Goal: Download file/media

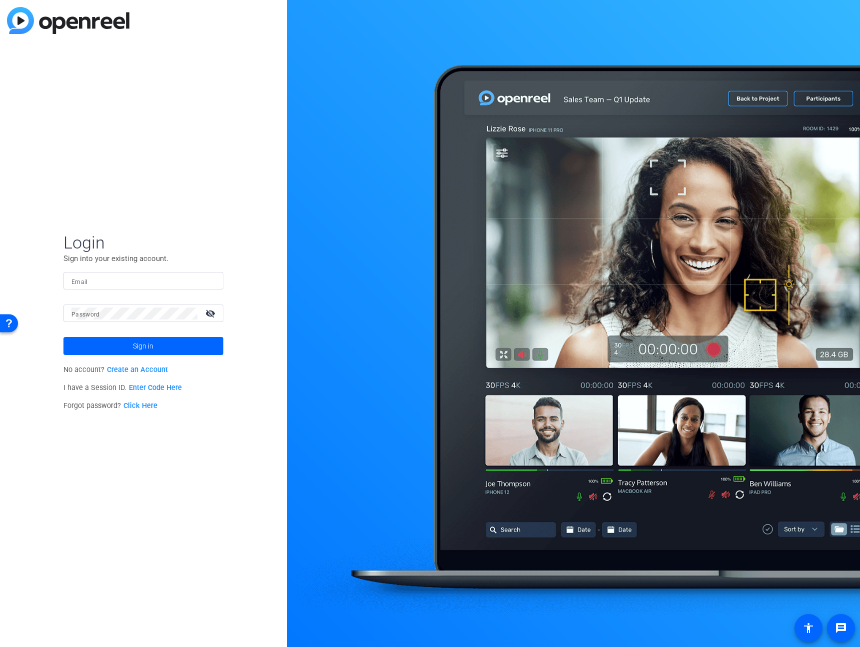
click at [178, 262] on p "Sign into your existing account." at bounding box center [143, 258] width 160 height 11
click at [192, 281] on input "Email" at bounding box center [143, 281] width 144 height 12
type input "[PERSON_NAME][EMAIL_ADDRESS][PERSON_NAME][DOMAIN_NAME]"
click at [63, 337] on button "Sign in" at bounding box center [143, 346] width 160 height 18
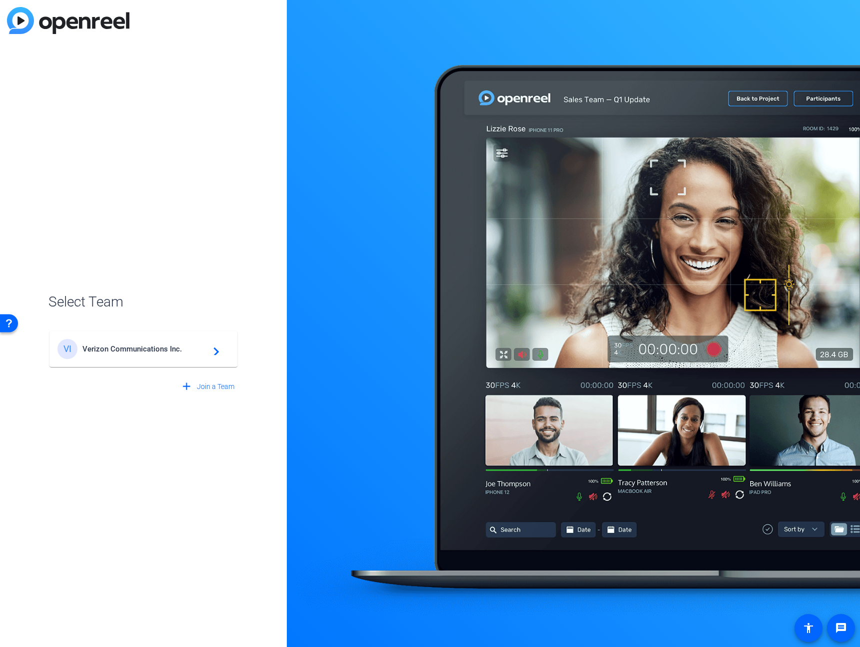
click at [192, 345] on span "Verizon Communications Inc." at bounding box center [144, 348] width 125 height 9
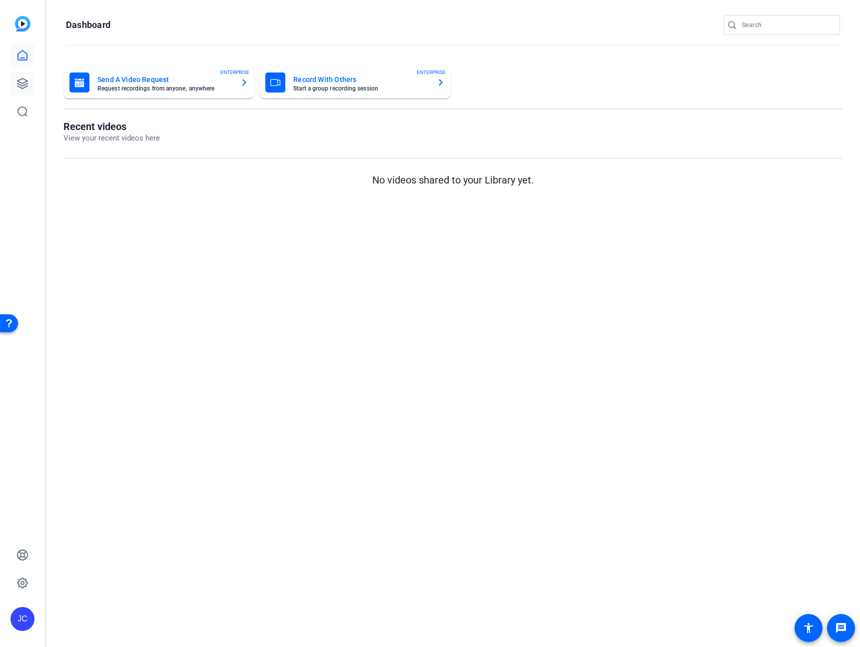
click at [28, 82] on link at bounding box center [22, 83] width 24 height 24
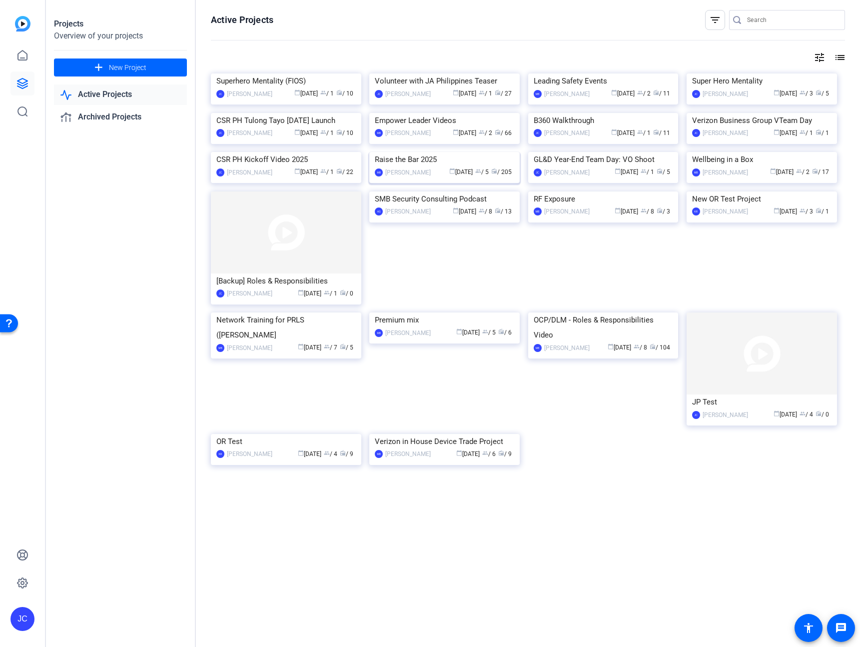
click at [424, 152] on img at bounding box center [444, 152] width 150 height 0
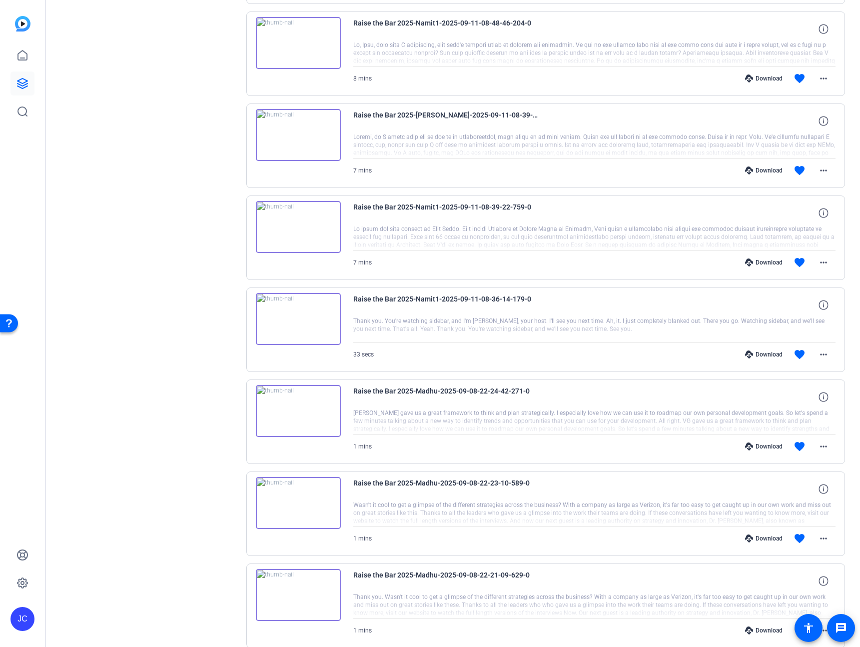
scroll to position [282, 0]
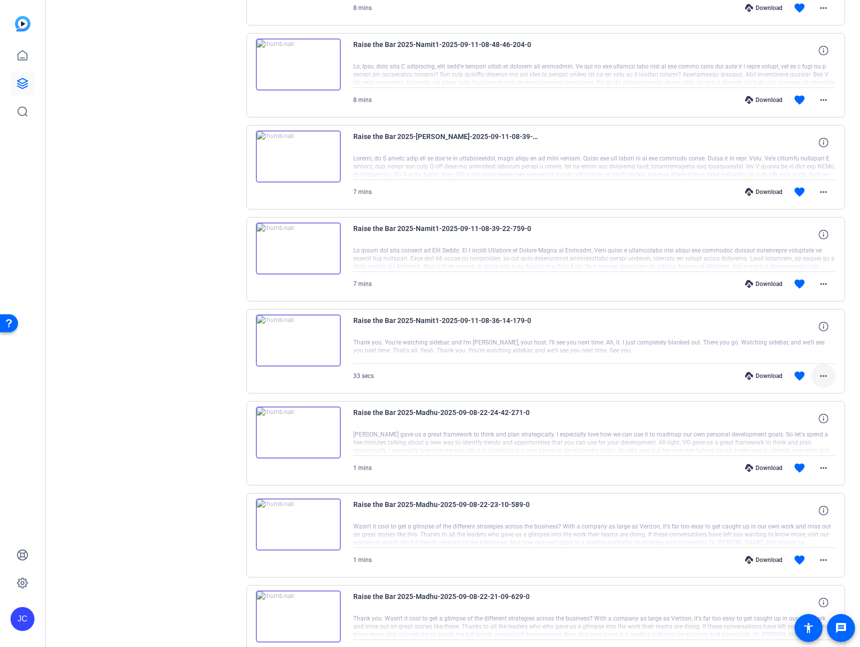
click at [822, 374] on mat-icon "more_horiz" at bounding box center [824, 376] width 12 height 12
click at [801, 425] on span "Download MP4" at bounding box center [792, 422] width 60 height 12
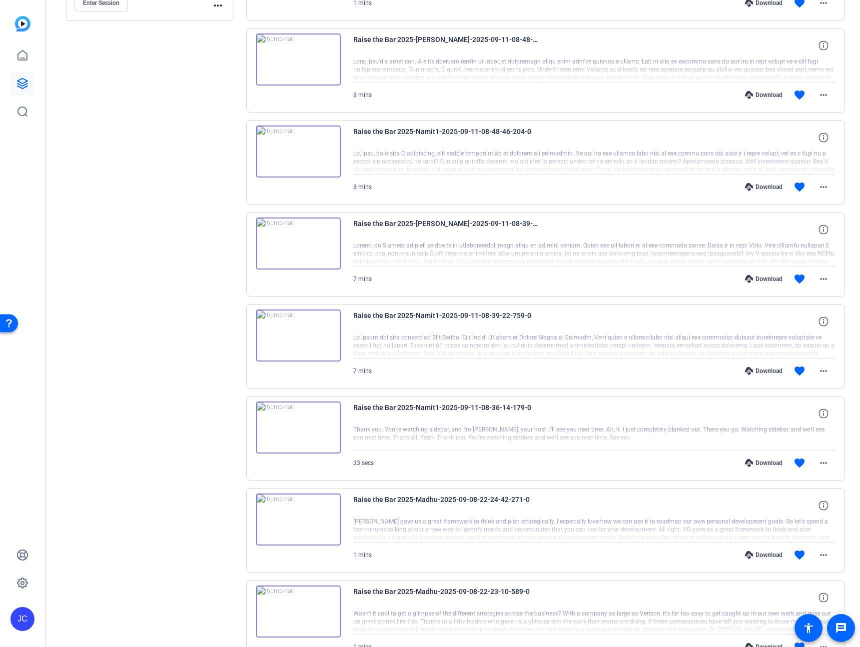
scroll to position [182, 0]
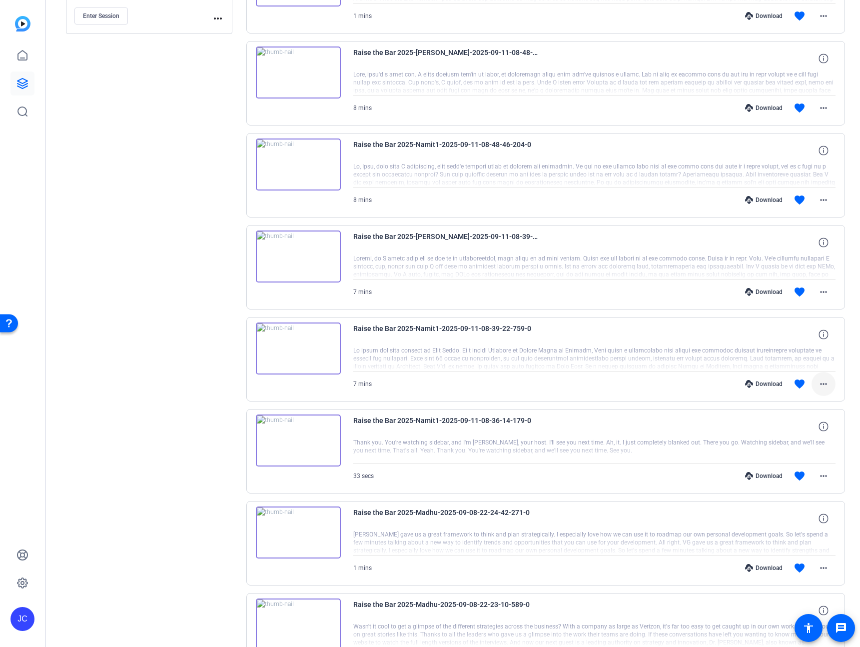
click at [825, 381] on span at bounding box center [824, 384] width 24 height 24
click at [785, 430] on span "Download MP4" at bounding box center [792, 430] width 60 height 12
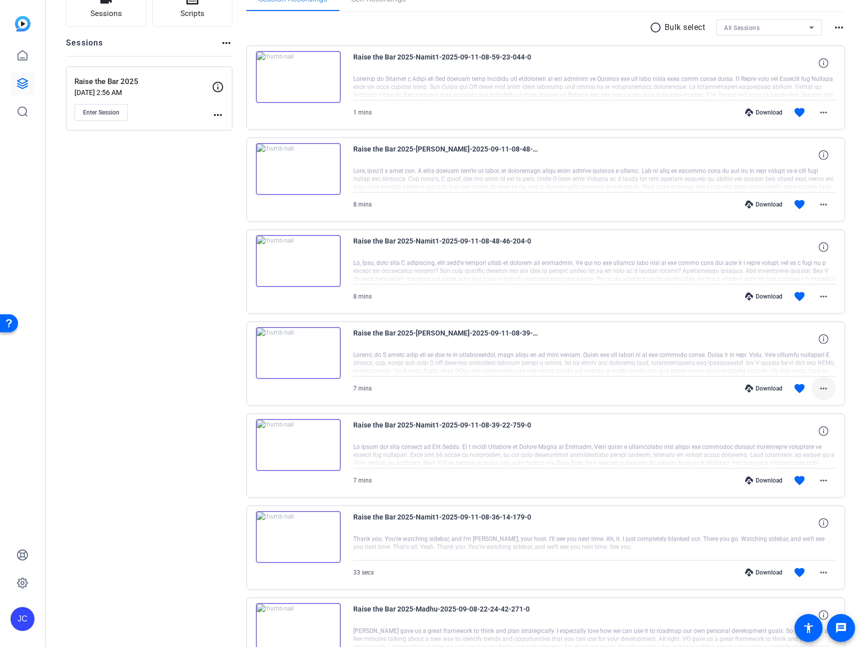
click at [820, 389] on mat-icon "more_horiz" at bounding box center [824, 388] width 12 height 12
click at [808, 406] on span "Download Original" at bounding box center [792, 409] width 60 height 12
click at [821, 295] on mat-icon "more_horiz" at bounding box center [824, 296] width 12 height 12
click at [794, 340] on span "Download MP4" at bounding box center [792, 342] width 60 height 12
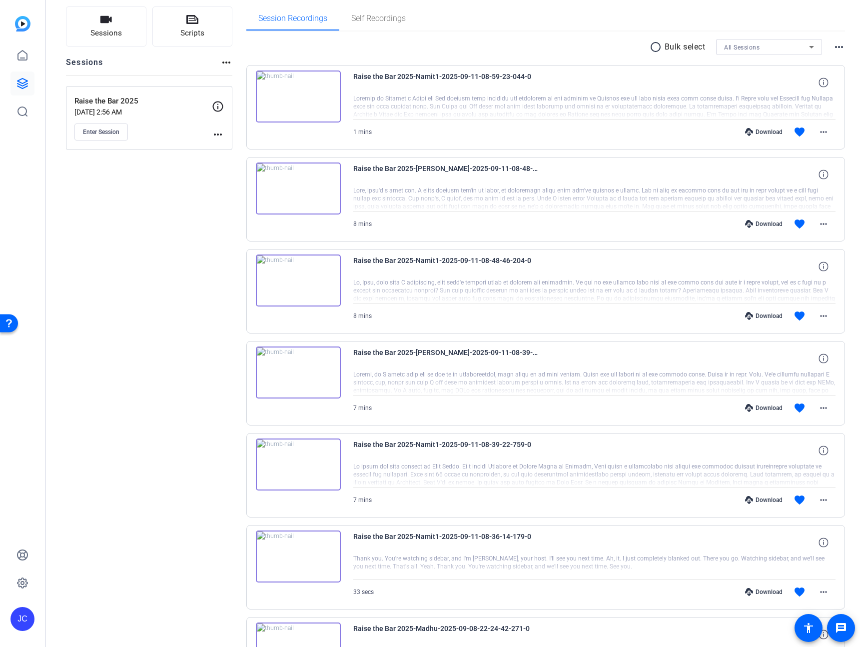
scroll to position [53, 0]
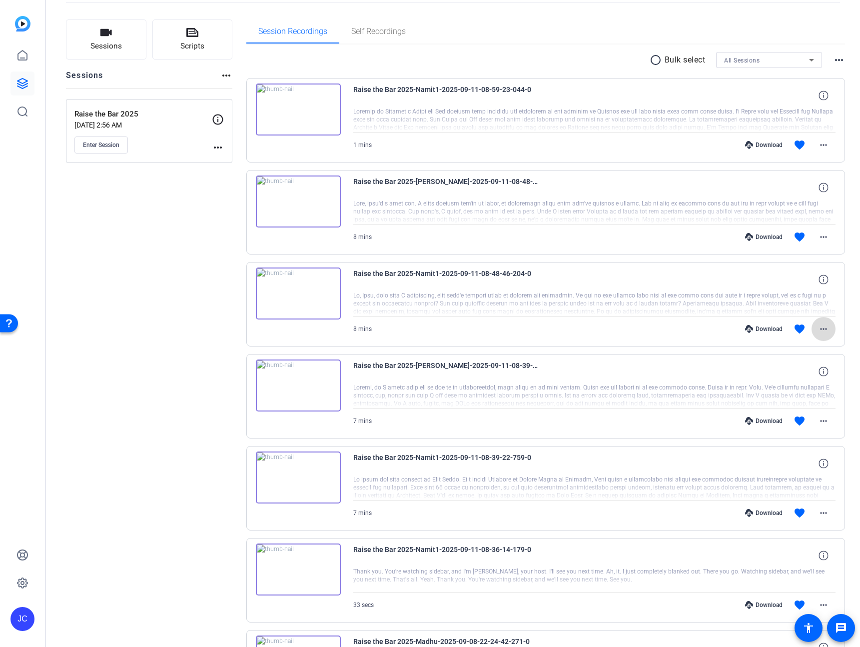
click at [825, 324] on span at bounding box center [824, 329] width 24 height 24
click at [785, 372] on span "Download MP4" at bounding box center [792, 375] width 60 height 12
click at [824, 233] on span at bounding box center [824, 237] width 24 height 24
click at [806, 285] on span "Download MP4" at bounding box center [792, 283] width 60 height 12
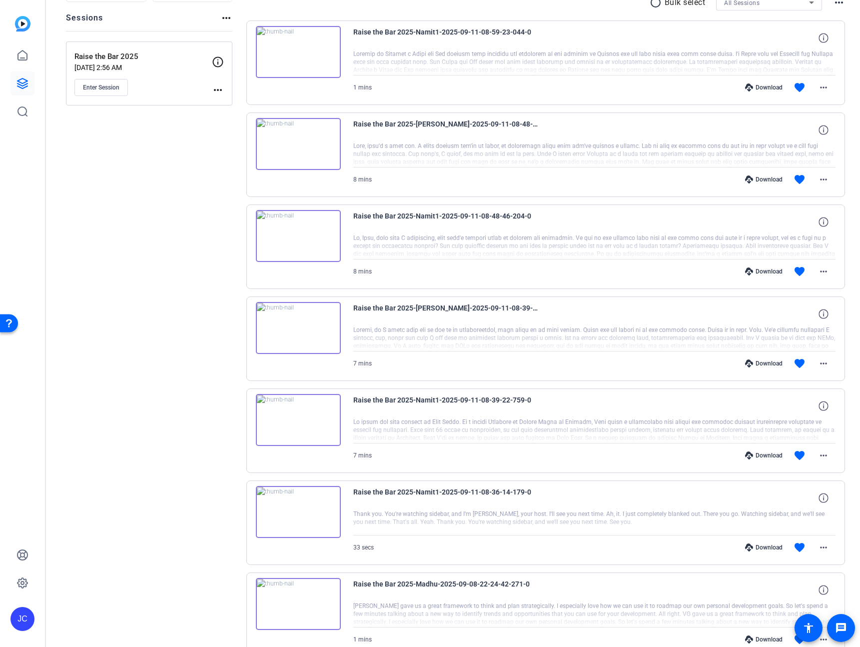
scroll to position [97, 0]
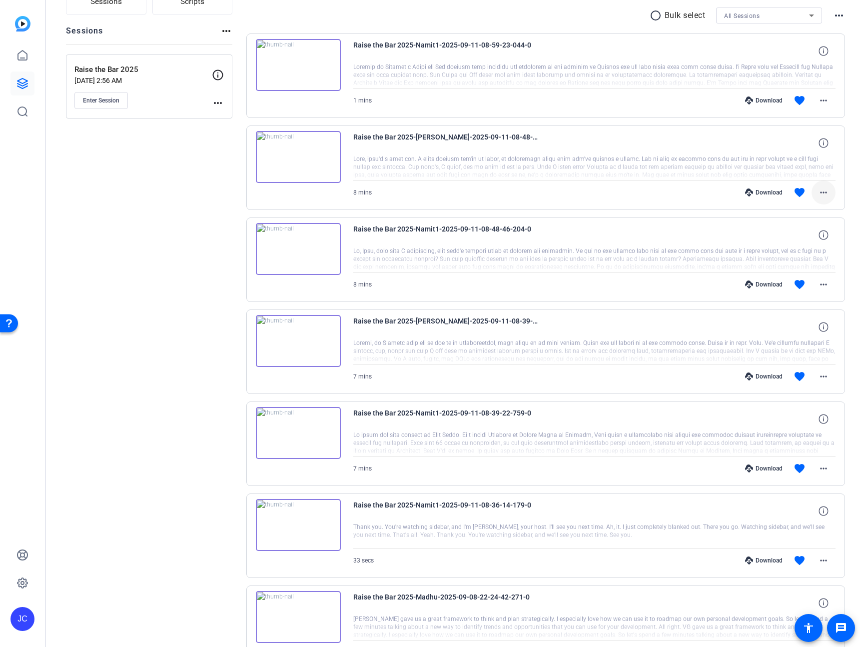
click at [820, 194] on mat-icon "more_horiz" at bounding box center [824, 192] width 12 height 12
click at [802, 240] on span "Download MP4" at bounding box center [792, 238] width 60 height 12
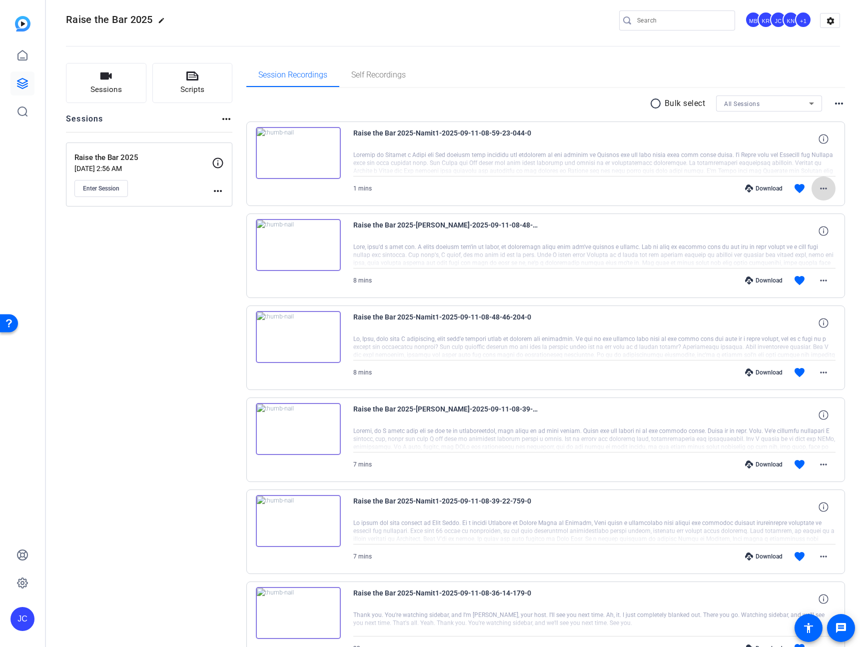
click at [824, 190] on span at bounding box center [824, 188] width 24 height 24
click at [819, 463] on div at bounding box center [430, 323] width 860 height 647
click at [820, 463] on mat-icon "more_horiz" at bounding box center [824, 464] width 12 height 12
click at [791, 513] on span "Download MP4" at bounding box center [792, 510] width 60 height 12
click at [813, 196] on span at bounding box center [824, 188] width 24 height 24
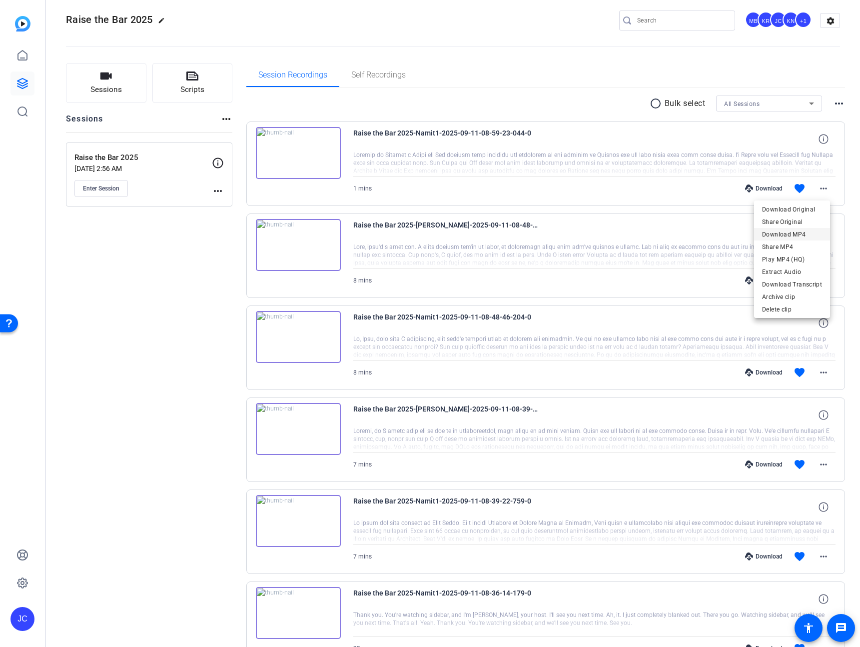
click at [781, 235] on span "Download MP4" at bounding box center [792, 234] width 60 height 12
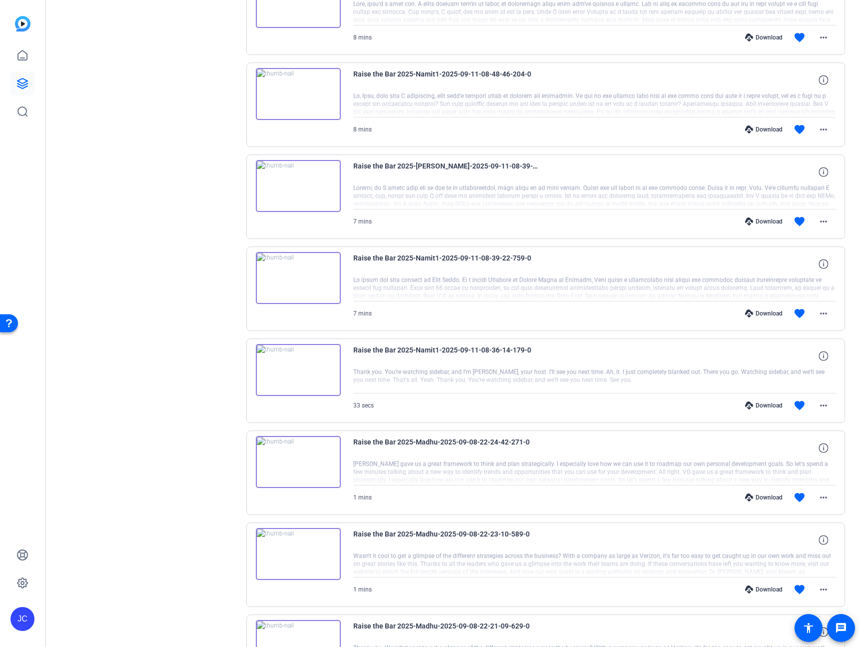
scroll to position [0, 0]
